Goal: Use online tool/utility: Utilize a website feature to perform a specific function

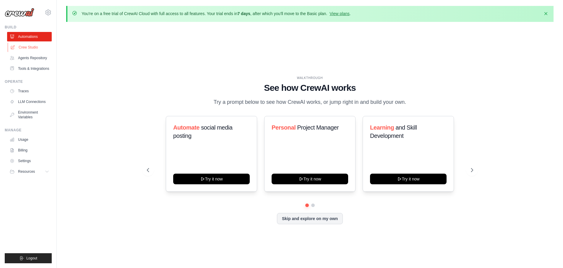
click at [40, 46] on link "Crew Studio" at bounding box center [30, 47] width 45 height 9
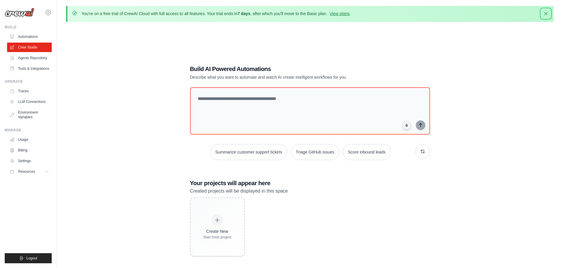
click at [546, 16] on icon "button" at bounding box center [546, 14] width 6 height 6
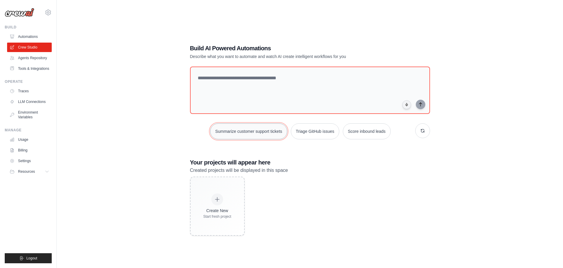
click at [261, 131] on button "Summarize customer support tickets" at bounding box center [248, 131] width 77 height 16
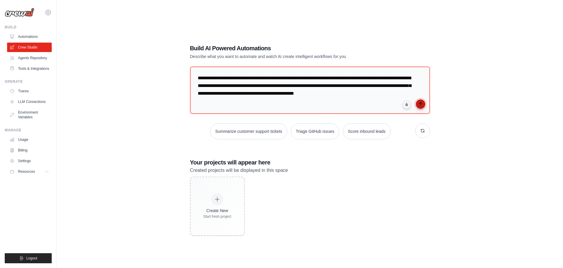
click at [422, 104] on icon "submit" at bounding box center [421, 104] width 5 height 5
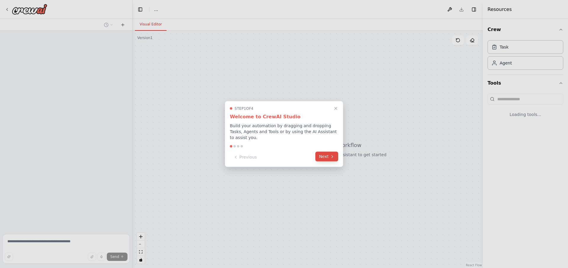
click at [323, 154] on button "Next" at bounding box center [326, 157] width 23 height 10
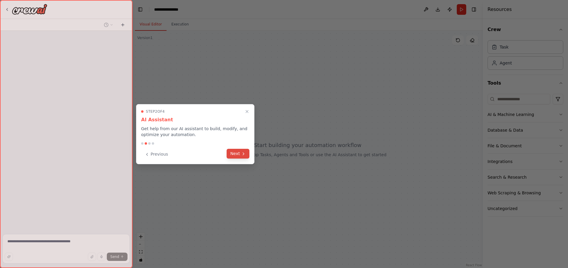
click at [242, 153] on icon at bounding box center [243, 153] width 5 height 5
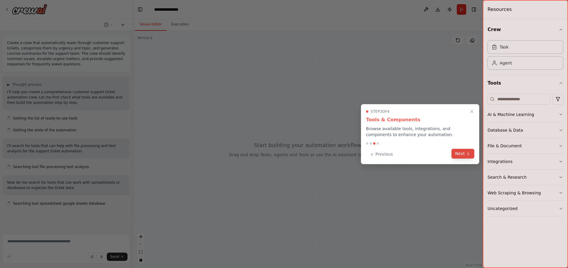
click at [466, 154] on icon at bounding box center [468, 153] width 5 height 5
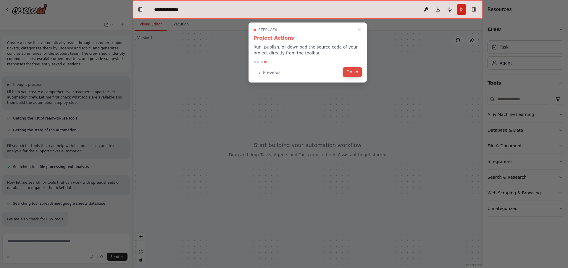
scroll to position [12, 0]
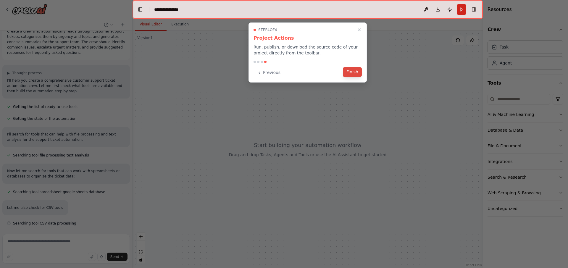
click at [356, 69] on button "Finish" at bounding box center [352, 72] width 19 height 10
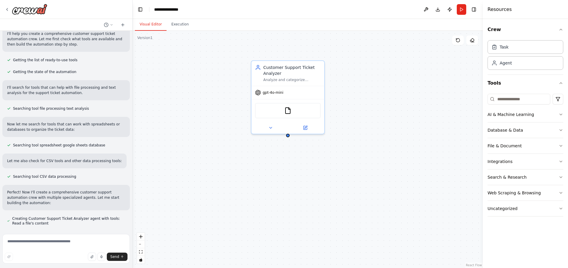
scroll to position [75, 0]
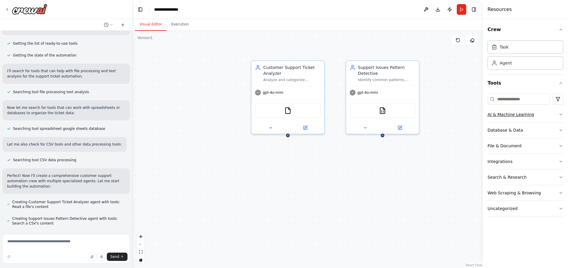
click at [560, 114] on icon "button" at bounding box center [561, 114] width 2 height 1
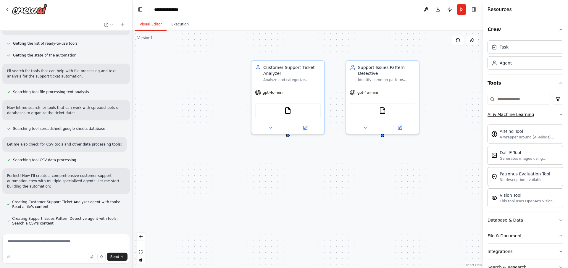
scroll to position [87, 0]
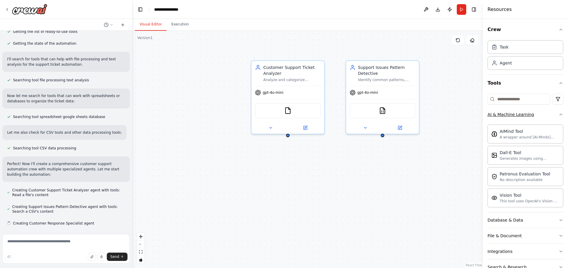
click at [560, 114] on div "Crew Task Agent Tools AI & Machine Learning AIMind Tool A wrapper around [AI-Mi…" at bounding box center [525, 143] width 85 height 249
click at [558, 115] on icon "button" at bounding box center [560, 114] width 5 height 5
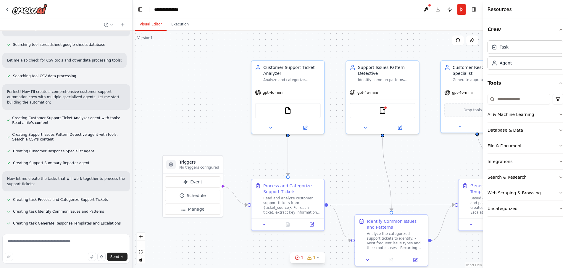
scroll to position [171, 0]
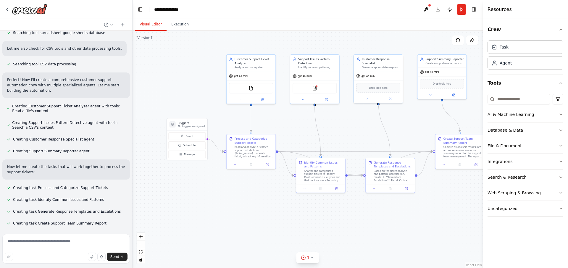
drag, startPoint x: 275, startPoint y: 137, endPoint x: 242, endPoint y: 106, distance: 45.0
click at [242, 106] on div ".deletable-edge-delete-btn { width: 20px; height: 20px; border: 0px solid #ffff…" at bounding box center [308, 149] width 350 height 237
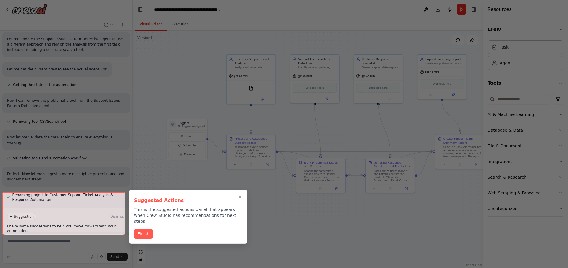
scroll to position [463, 0]
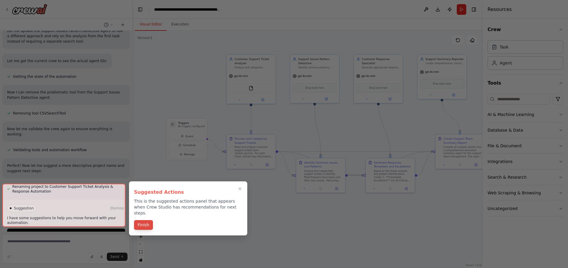
click at [143, 220] on button "Finish" at bounding box center [143, 225] width 19 height 10
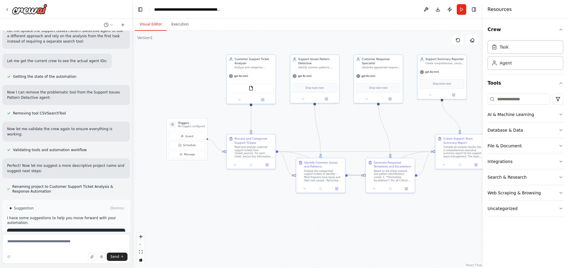
click at [84, 229] on button "Run Automation" at bounding box center [66, 233] width 118 height 9
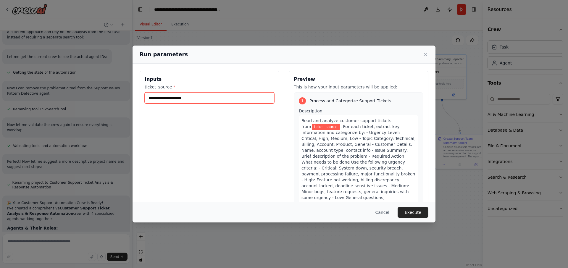
click at [253, 99] on input "ticket_source *" at bounding box center [210, 97] width 130 height 11
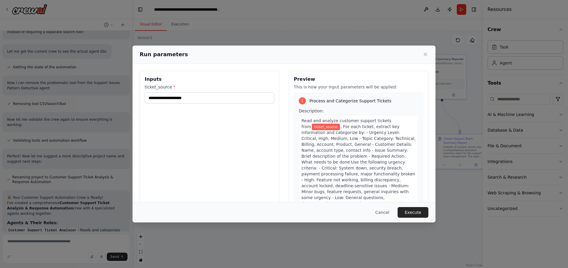
click at [230, 128] on div "Inputs ticket_source *" at bounding box center [210, 141] width 140 height 140
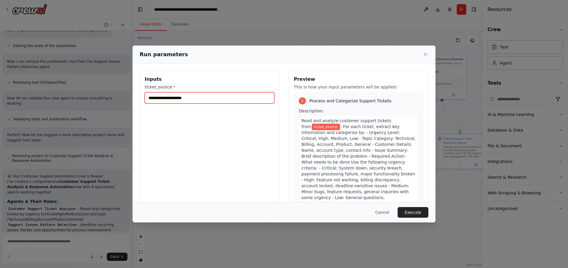
click at [183, 99] on input "ticket_source *" at bounding box center [210, 97] width 130 height 11
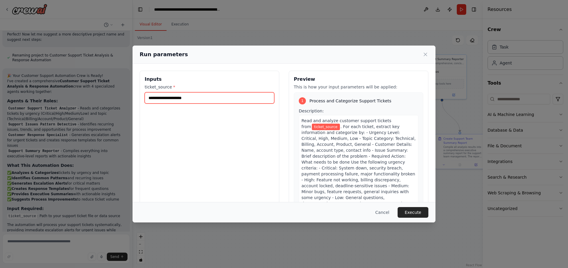
scroll to position [601, 0]
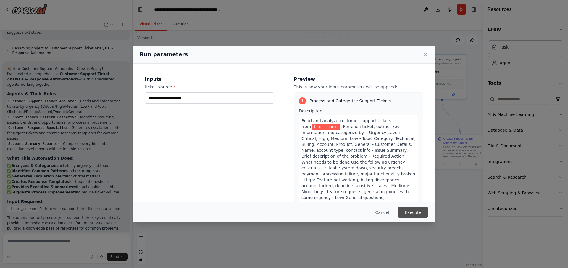
click at [414, 211] on button "Execute" at bounding box center [413, 212] width 31 height 11
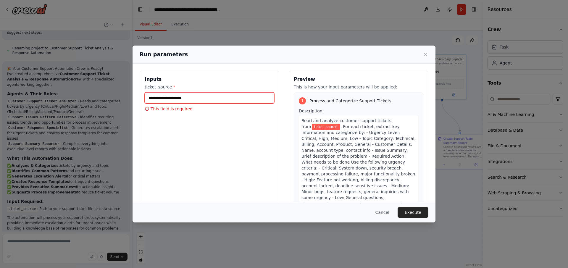
click at [181, 97] on input "ticket_source *" at bounding box center [210, 97] width 130 height 11
type input "**********"
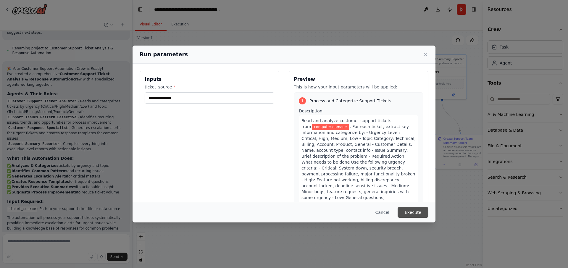
click at [414, 212] on button "Execute" at bounding box center [413, 212] width 31 height 11
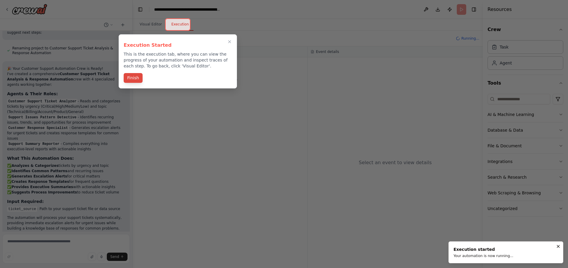
click at [131, 75] on button "Finish" at bounding box center [133, 78] width 19 height 10
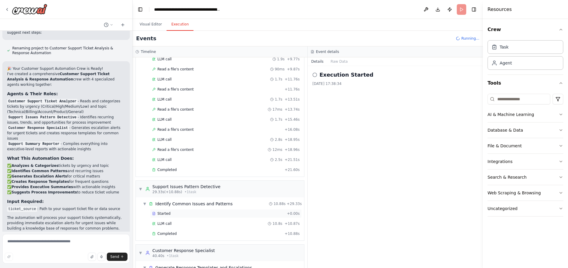
scroll to position [138, 0]
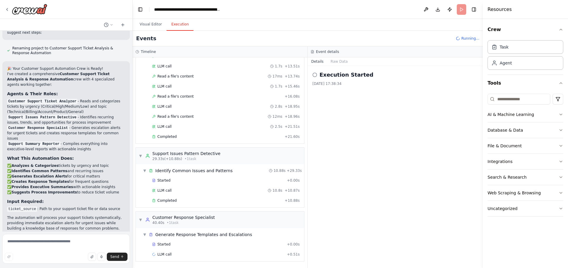
drag, startPoint x: 470, startPoint y: 172, endPoint x: 519, endPoint y: 227, distance: 73.5
click at [519, 227] on div "Create a crew that automatically reads through customer support tickets, catego…" at bounding box center [284, 134] width 568 height 268
click at [519, 227] on div "Crew Task Agent Tools AI & Machine Learning Database & Data File & Document Int…" at bounding box center [525, 143] width 85 height 249
click at [555, 196] on button "Web Scraping & Browsing" at bounding box center [525, 192] width 76 height 15
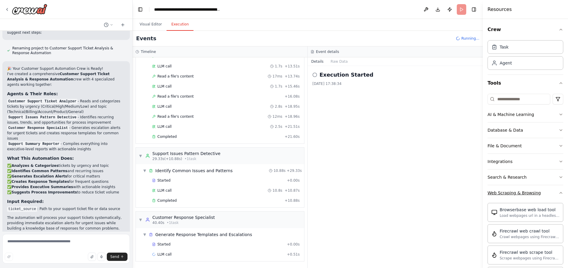
click at [560, 192] on icon "button" at bounding box center [561, 192] width 2 height 1
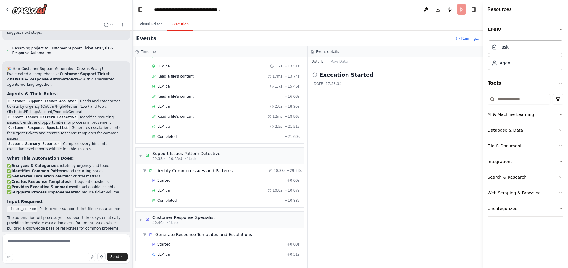
click at [559, 181] on button "Search & Research" at bounding box center [525, 176] width 76 height 15
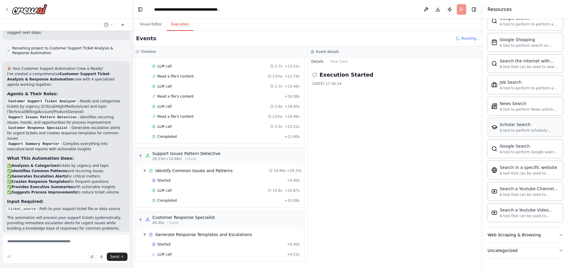
scroll to position [0, 0]
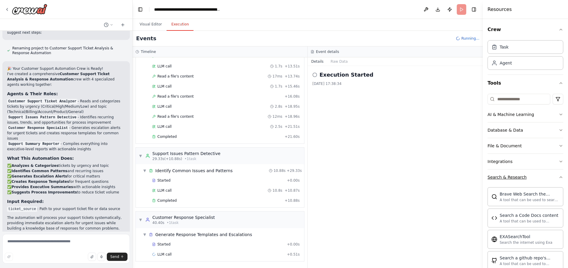
click at [560, 177] on icon "button" at bounding box center [561, 177] width 2 height 1
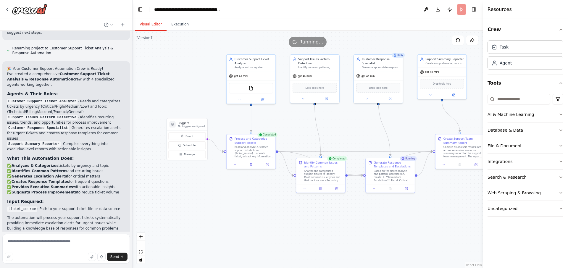
click at [153, 23] on button "Visual Editor" at bounding box center [151, 24] width 32 height 12
click at [562, 29] on icon "button" at bounding box center [560, 29] width 5 height 5
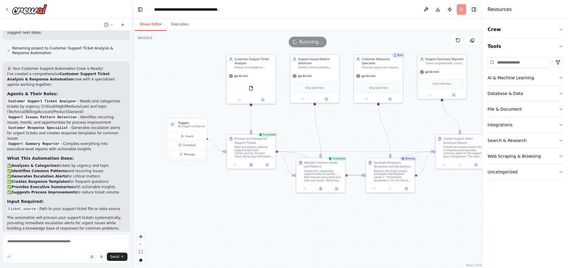
click at [477, 9] on button "Toggle Right Sidebar" at bounding box center [474, 9] width 8 height 8
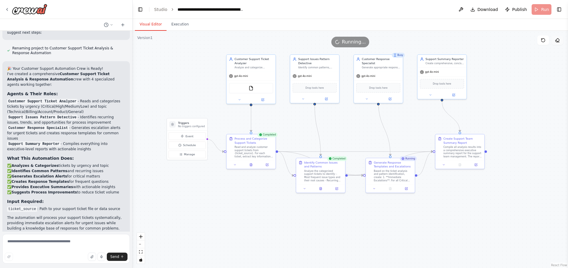
click at [559, 42] on icon at bounding box center [557, 40] width 5 height 5
click at [541, 41] on icon at bounding box center [543, 40] width 4 height 4
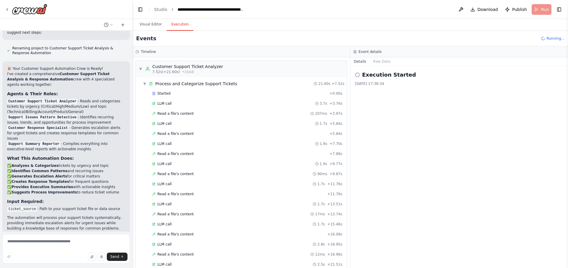
click at [173, 25] on button "Execution" at bounding box center [180, 24] width 27 height 12
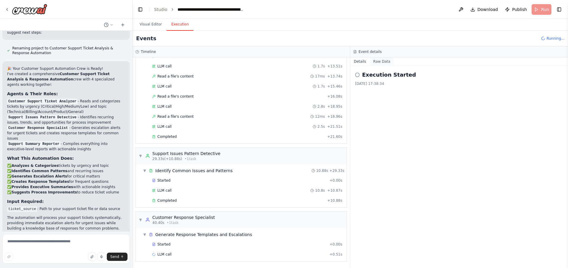
click at [385, 59] on button "Raw Data" at bounding box center [382, 61] width 24 height 8
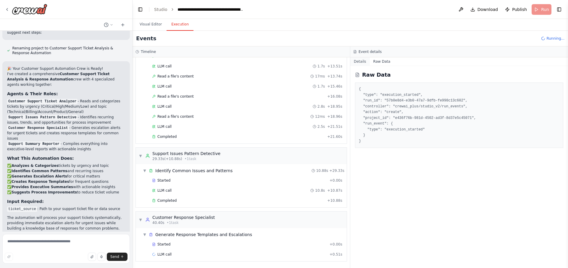
click at [360, 61] on button "Details" at bounding box center [360, 61] width 20 height 8
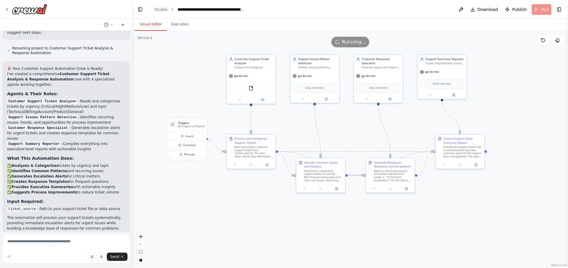
click at [145, 26] on button "Visual Editor" at bounding box center [151, 24] width 32 height 12
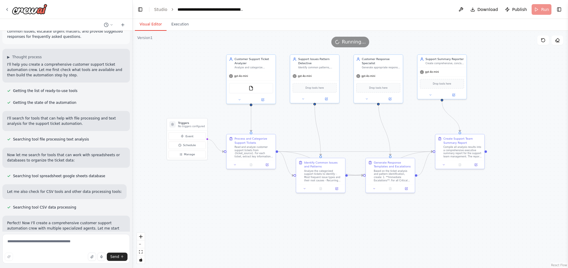
scroll to position [0, 0]
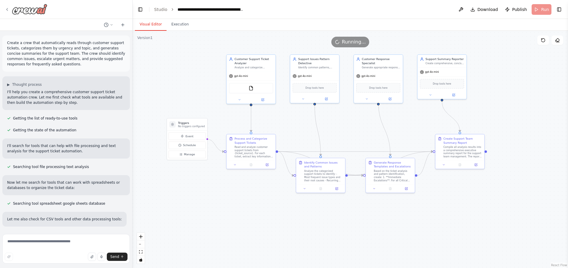
click at [9, 10] on icon at bounding box center [7, 9] width 5 height 5
click at [6, 11] on icon at bounding box center [7, 9] width 5 height 5
click at [158, 9] on link "Studio" at bounding box center [160, 9] width 13 height 5
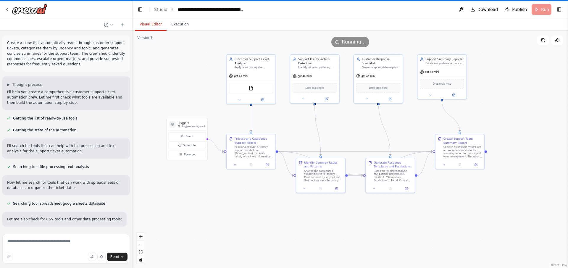
click at [350, 12] on header "**********" at bounding box center [350, 9] width 435 height 19
click at [159, 9] on link "Studio" at bounding box center [160, 9] width 13 height 5
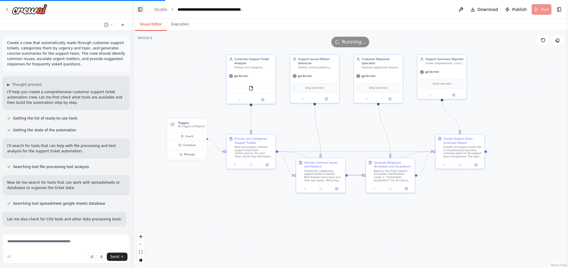
click at [139, 12] on button "Toggle Left Sidebar" at bounding box center [140, 9] width 8 height 8
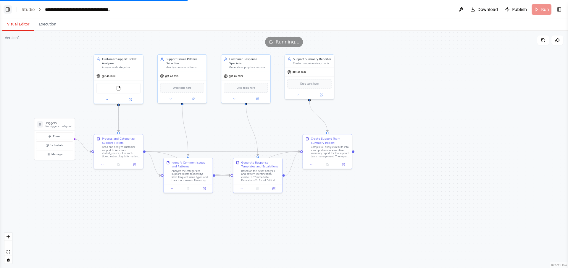
click at [8, 13] on button "Toggle Left Sidebar" at bounding box center [8, 9] width 8 height 8
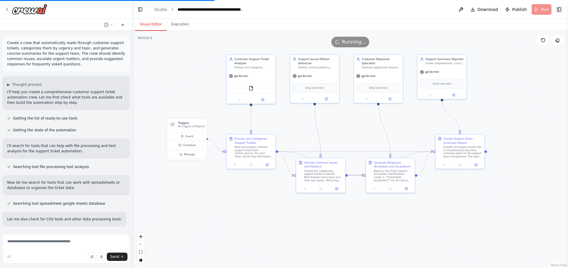
click at [561, 12] on button "Toggle Right Sidebar" at bounding box center [559, 9] width 8 height 8
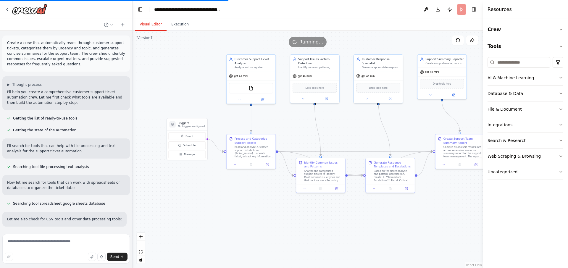
click at [357, 8] on header "**********" at bounding box center [308, 9] width 350 height 19
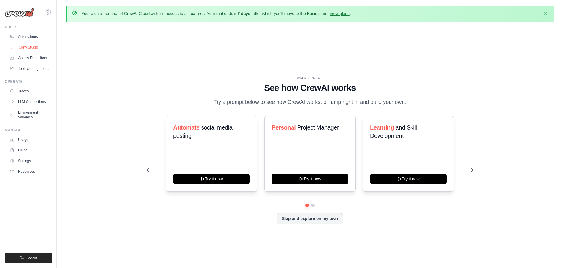
click at [40, 49] on link "Crew Studio" at bounding box center [30, 47] width 45 height 9
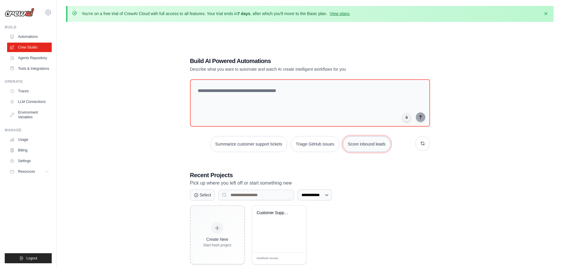
click at [373, 146] on button "Score inbound leads" at bounding box center [367, 144] width 48 height 16
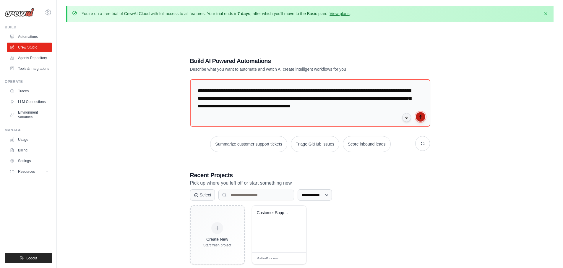
click at [422, 116] on icon "submit" at bounding box center [421, 116] width 5 height 5
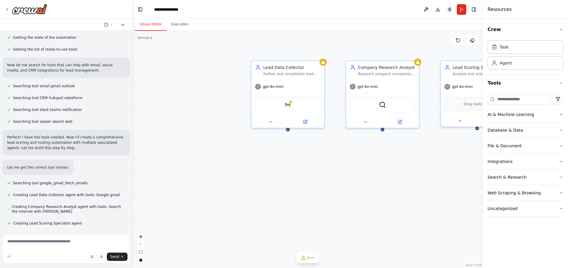
scroll to position [93, 0]
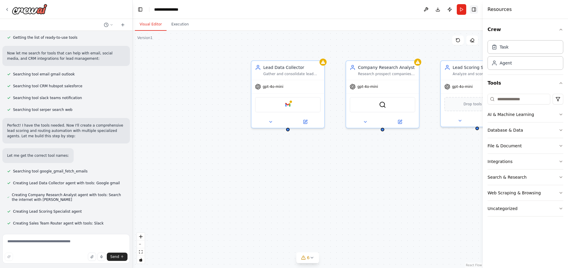
click at [473, 9] on button "Toggle Right Sidebar" at bounding box center [474, 9] width 8 height 8
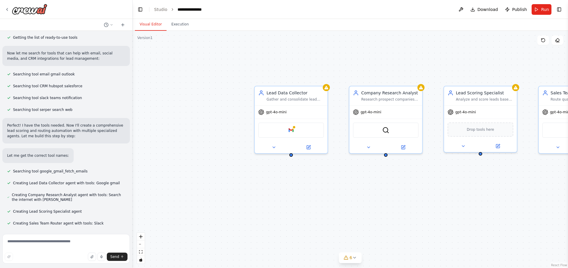
scroll to position [107, 0]
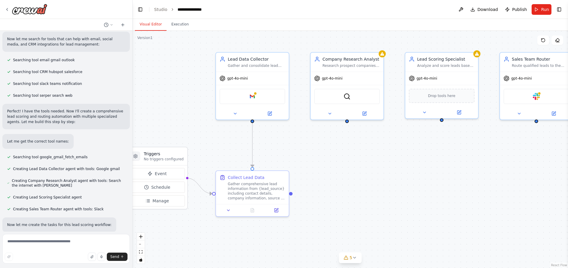
drag, startPoint x: 364, startPoint y: 157, endPoint x: 329, endPoint y: 149, distance: 36.4
click at [329, 149] on div ".deletable-edge-delete-btn { width: 20px; height: 20px; border: 0px solid #ffff…" at bounding box center [350, 149] width 435 height 237
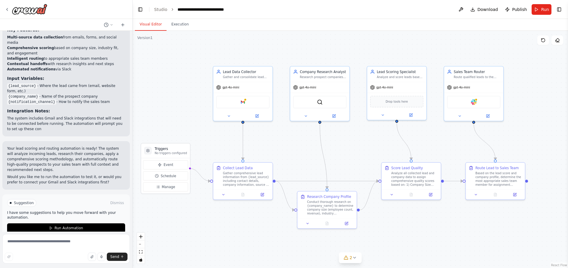
scroll to position [546, 0]
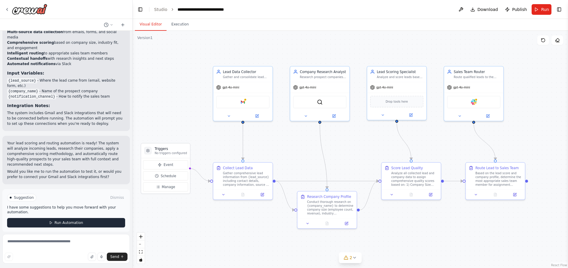
click at [86, 218] on button "Run Automation" at bounding box center [66, 222] width 118 height 9
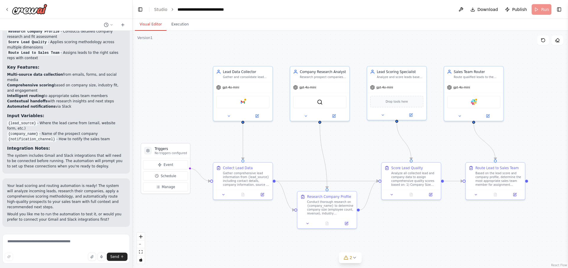
scroll to position [498, 0]
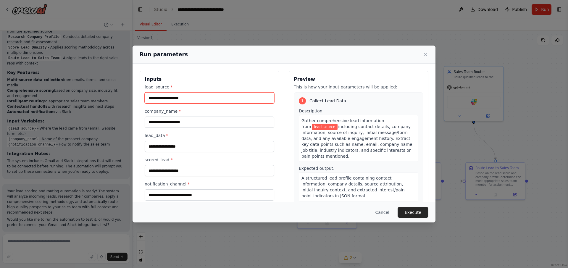
click at [190, 99] on input "lead_source *" at bounding box center [210, 97] width 130 height 11
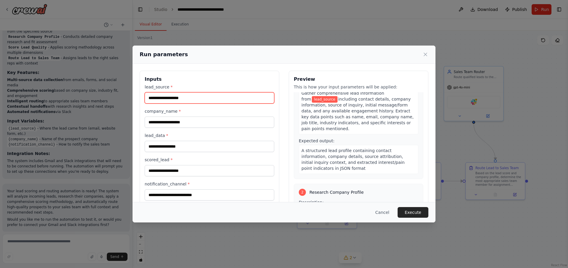
scroll to position [0, 0]
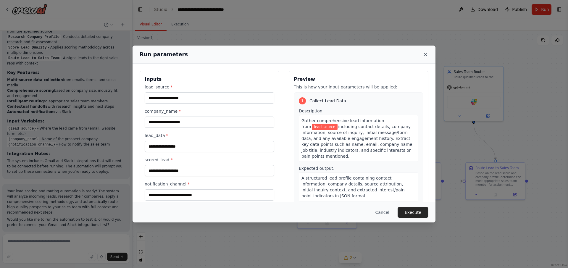
click at [425, 54] on icon at bounding box center [425, 54] width 6 height 6
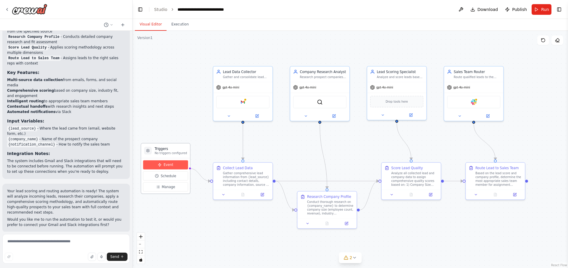
click at [164, 165] on span "Event" at bounding box center [169, 164] width 10 height 5
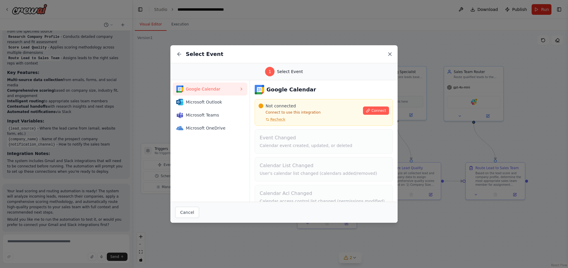
click at [392, 52] on icon at bounding box center [390, 54] width 6 height 6
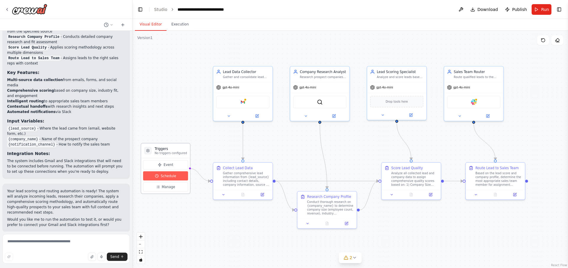
click at [156, 176] on circle at bounding box center [156, 175] width 3 height 3
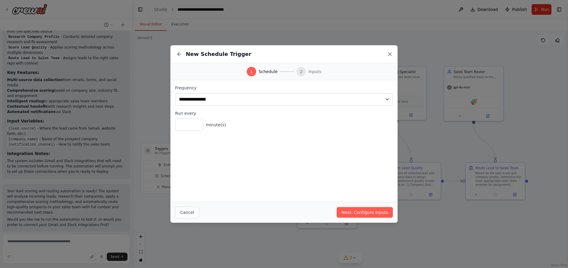
click at [390, 56] on icon at bounding box center [390, 54] width 6 height 6
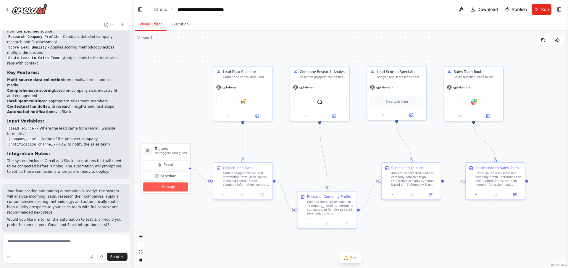
click at [168, 187] on span "Manage" at bounding box center [168, 187] width 13 height 5
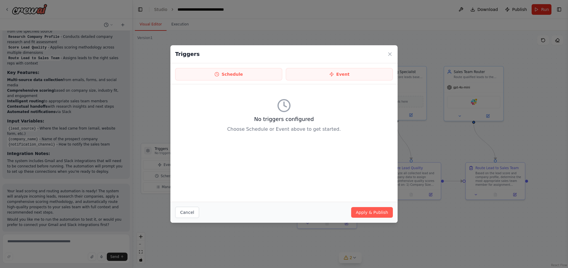
click at [393, 55] on div "Triggers" at bounding box center [283, 54] width 227 height 18
click at [391, 55] on icon at bounding box center [390, 54] width 6 height 6
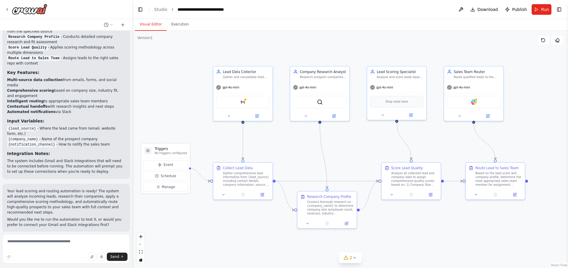
click at [384, 14] on header "**********" at bounding box center [350, 9] width 435 height 19
click at [329, 10] on header "**********" at bounding box center [350, 9] width 435 height 19
